Goal: Find specific page/section: Find specific page/section

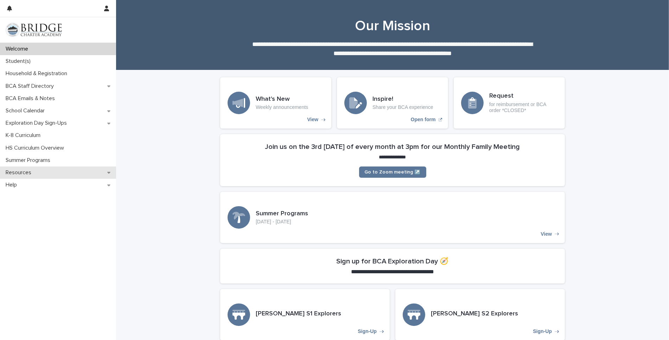
click at [15, 171] on p "Resources" at bounding box center [20, 172] width 34 height 7
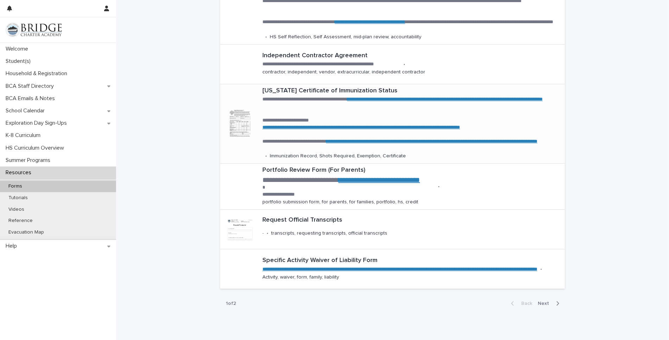
scroll to position [234, 0]
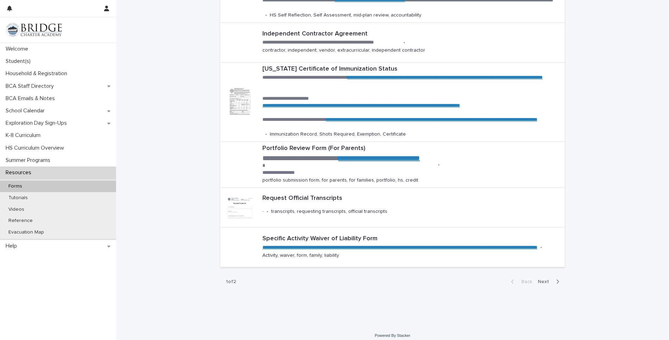
click at [546, 279] on span "Next" at bounding box center [544, 281] width 15 height 5
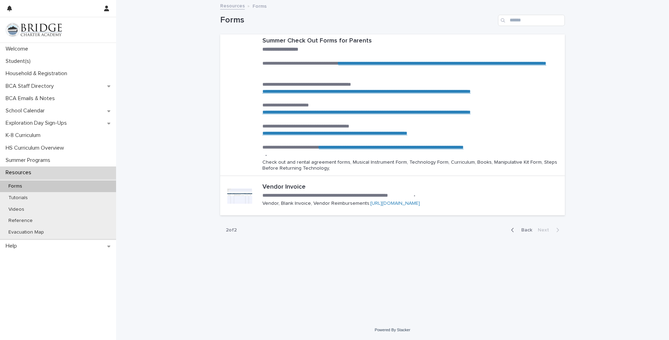
click at [514, 229] on icon "button" at bounding box center [512, 230] width 3 height 6
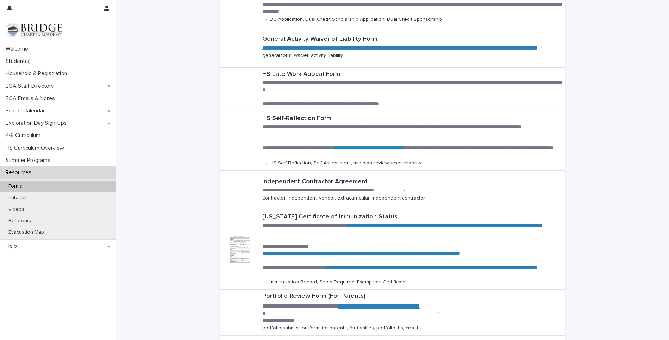
scroll to position [238, 0]
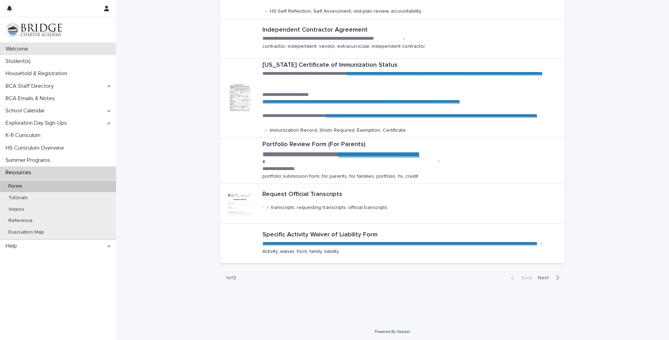
click at [21, 47] on p "Welcome" at bounding box center [18, 49] width 31 height 7
